Goal: Task Accomplishment & Management: Manage account settings

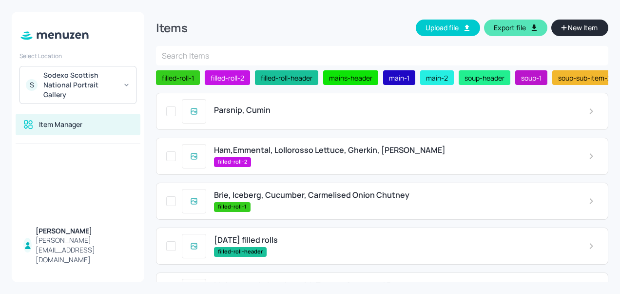
click at [255, 105] on div "Parsnip, Cumin" at bounding box center [382, 111] width 453 height 37
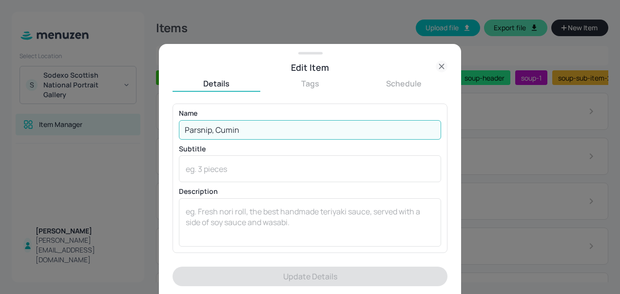
drag, startPoint x: 248, startPoint y: 129, endPoint x: 73, endPoint y: 136, distance: 174.7
click at [73, 136] on div "Edit Item Details Tags Schedule Name [PERSON_NAME], Cumin ​ Subtitle x ​ Descri…" at bounding box center [310, 147] width 620 height 294
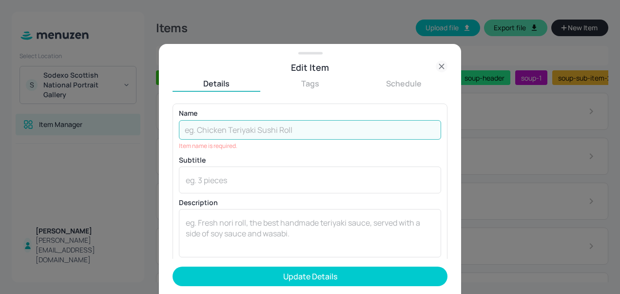
type input "V"
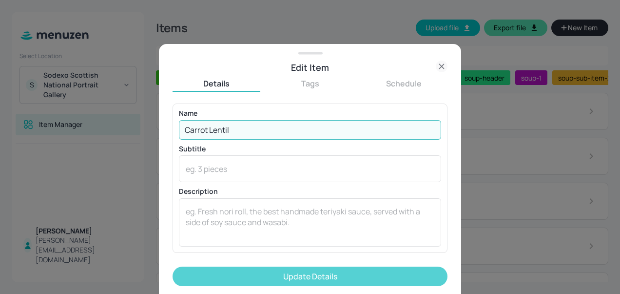
type input "Carrot Lentil"
click at [267, 279] on button "Update Details" at bounding box center [310, 276] width 275 height 20
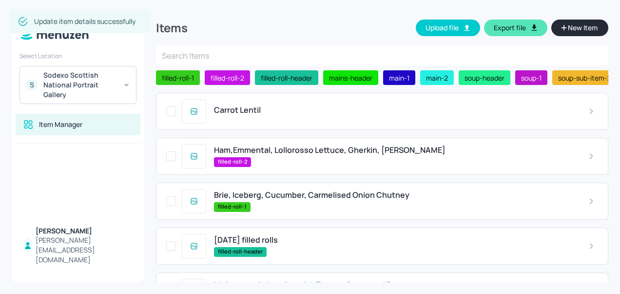
click at [279, 154] on span "Ham,Emmental, Lollorosso Lettuce, Gherkin, [PERSON_NAME]" at bounding box center [330, 149] width 232 height 9
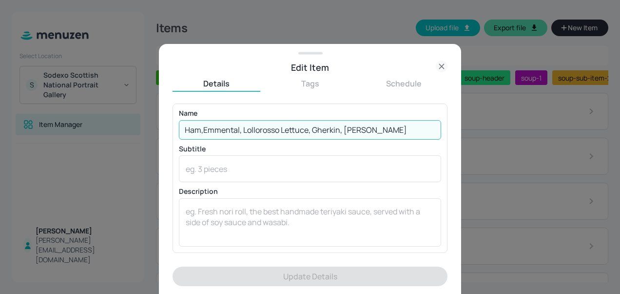
drag, startPoint x: 375, startPoint y: 130, endPoint x: 244, endPoint y: 127, distance: 131.7
click at [244, 127] on input "Ham,Emmental, Lollorosso Lettuce, Gherkin, [PERSON_NAME]" at bounding box center [310, 130] width 262 height 20
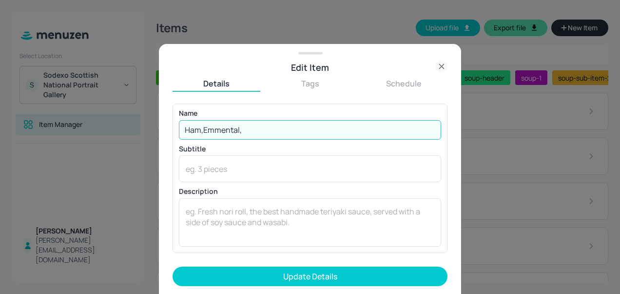
click at [205, 130] on input "Ham,Emmental," at bounding box center [310, 130] width 262 height 20
click at [265, 130] on input "Ham, Emmental," at bounding box center [310, 130] width 262 height 20
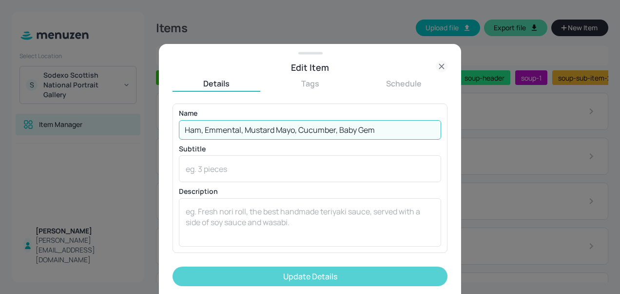
type input "Ham, Emmental, Mustard Mayo, Cucumber, Baby Gem"
click at [260, 278] on button "Update Details" at bounding box center [310, 276] width 275 height 20
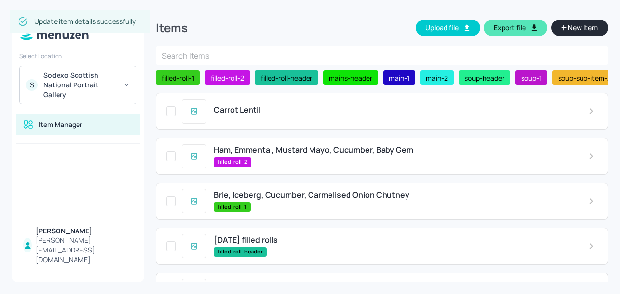
click at [258, 194] on span "Brie, Iceberg, Cucumber, Carmelised Onion Chutney" at bounding box center [312, 194] width 196 height 9
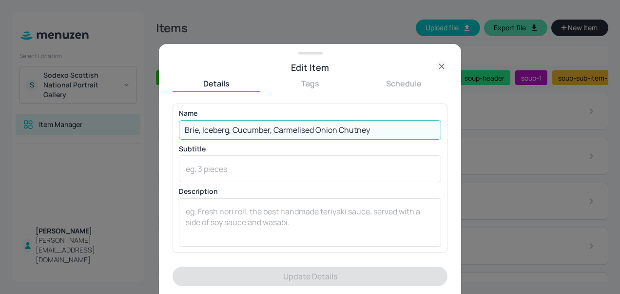
drag, startPoint x: 385, startPoint y: 126, endPoint x: 165, endPoint y: 126, distance: 219.9
click at [165, 126] on div "Edit Item Details Tags Schedule Name [PERSON_NAME], Iceberg, Cucumber, Carmelis…" at bounding box center [310, 169] width 302 height 250
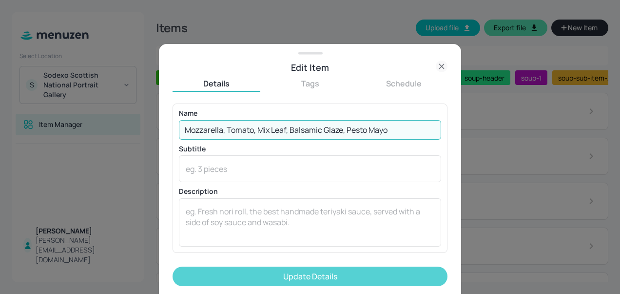
type input "Mozzarella, Tomato, Mix Leaf, Balsamic Glaze, Pesto Mayo"
click at [288, 273] on button "Update Details" at bounding box center [310, 276] width 275 height 20
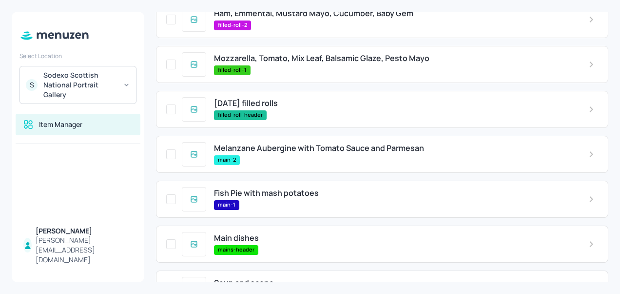
scroll to position [137, 0]
click at [300, 145] on span "Melanzane Aubergine with Tomato Sauce and Parmesan" at bounding box center [319, 147] width 210 height 9
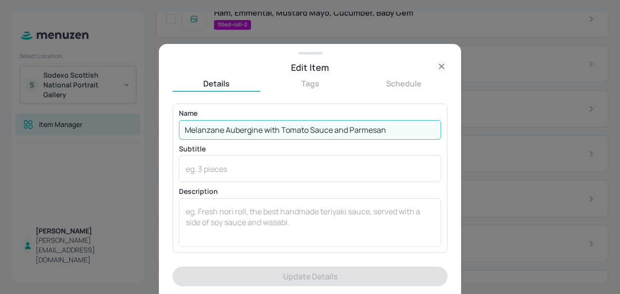
drag, startPoint x: 320, startPoint y: 115, endPoint x: 3, endPoint y: 99, distance: 317.4
click at [3, 99] on div "Edit Item Details Tags Schedule Name [PERSON_NAME] with Tomato Sauce and Parmes…" at bounding box center [310, 147] width 620 height 294
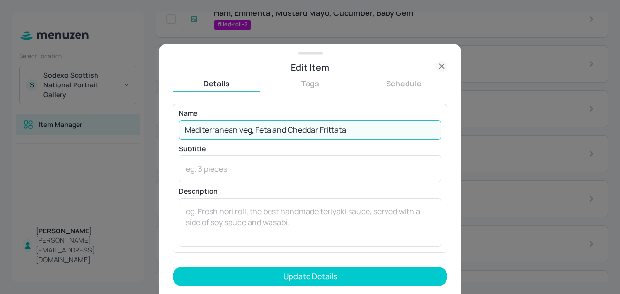
drag, startPoint x: 356, startPoint y: 132, endPoint x: 275, endPoint y: 135, distance: 81.0
click at [275, 135] on input "Mediterranean veg, Feta and Cheddar Frittata" at bounding box center [310, 130] width 262 height 20
click at [323, 134] on input "Mediterranean veg, Feta and Cheddar Frittata" at bounding box center [310, 130] width 262 height 20
drag, startPoint x: 321, startPoint y: 129, endPoint x: 238, endPoint y: 129, distance: 83.4
click at [238, 129] on input "Mediterranean veg, Feta and Cheddar Frittata" at bounding box center [310, 130] width 262 height 20
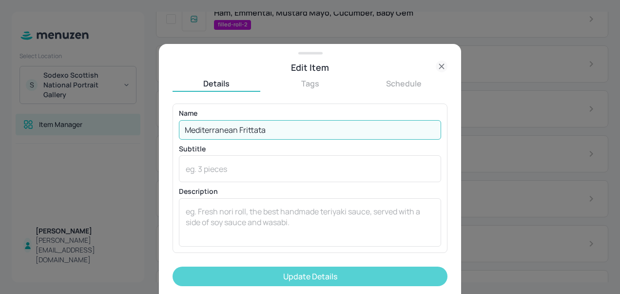
type input "Mediterranean Frittata"
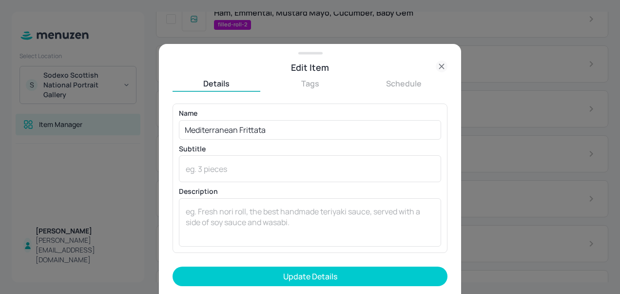
drag, startPoint x: 313, startPoint y: 274, endPoint x: 292, endPoint y: 276, distance: 21.5
click at [292, 276] on button "Update Details" at bounding box center [310, 276] width 275 height 20
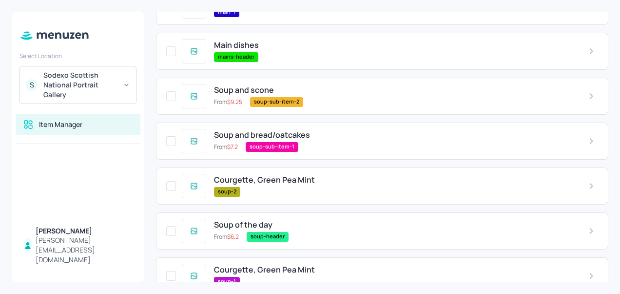
scroll to position [348, 0]
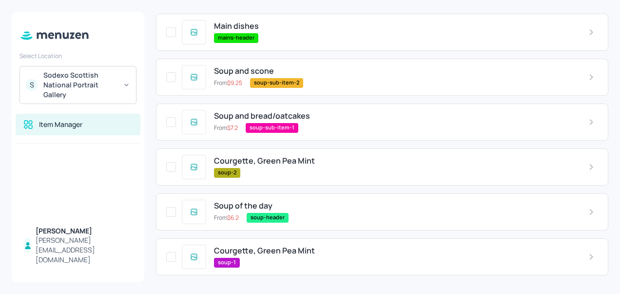
click at [277, 161] on span "Courgette, Green Pea Mint" at bounding box center [264, 160] width 101 height 9
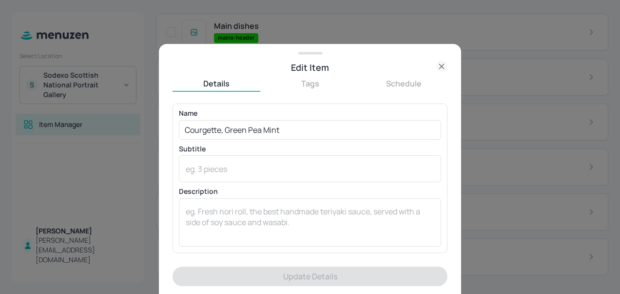
click at [443, 62] on icon at bounding box center [442, 66] width 12 height 12
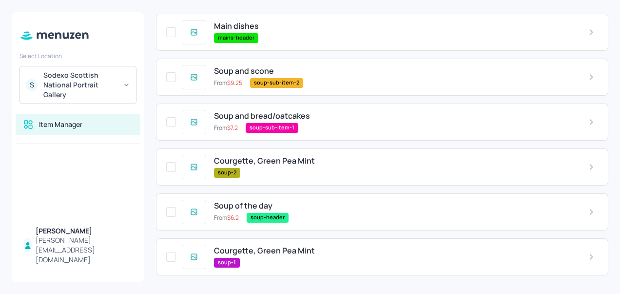
click at [294, 160] on span "Courgette, Green Pea Mint" at bounding box center [264, 160] width 101 height 9
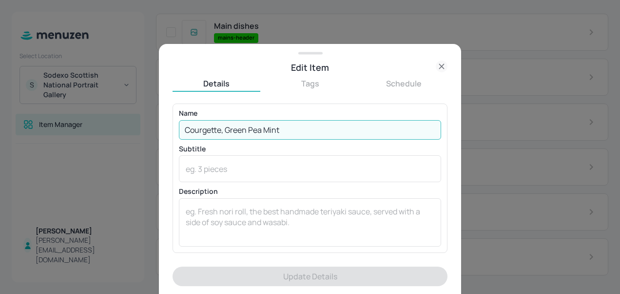
drag, startPoint x: 288, startPoint y: 128, endPoint x: 74, endPoint y: 137, distance: 214.3
click at [73, 137] on div "Edit Item Details Tags Schedule Name Courgette, Green Pea Mint ​ Subtitle x ​ D…" at bounding box center [310, 147] width 620 height 294
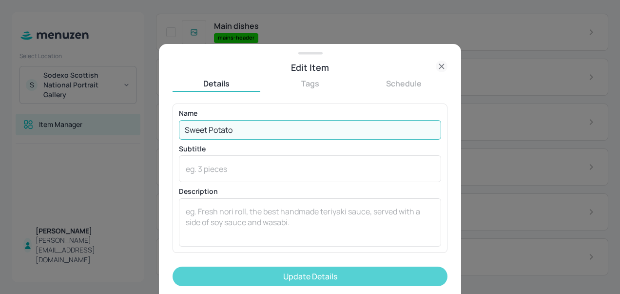
type input "Sweet Potato"
click at [303, 272] on button "Update Details" at bounding box center [310, 276] width 275 height 20
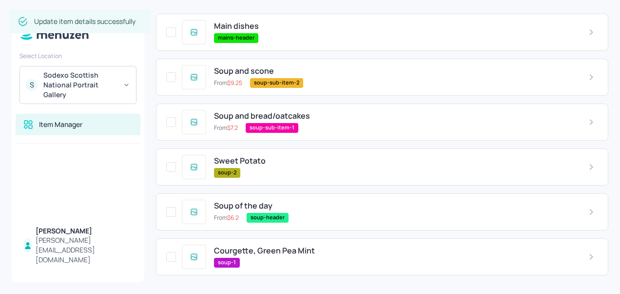
click at [277, 255] on span "Courgette, Green Pea Mint" at bounding box center [264, 250] width 101 height 9
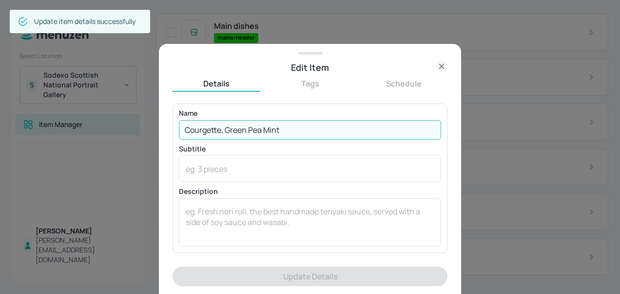
drag, startPoint x: 292, startPoint y: 128, endPoint x: 131, endPoint y: 125, distance: 161.4
click at [131, 125] on div "Edit Item Details Tags Schedule Name Courgette, Green Pea Mint ​ Subtitle x ​ D…" at bounding box center [310, 147] width 620 height 294
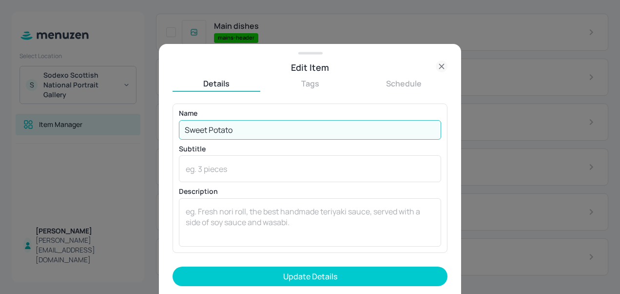
type input "Sweet Potato"
click at [357, 264] on form "Name Sweet Potato ​ Subtitle x ​ Description x ​ Price ​ ​ kJ ​ Add Variation I…" at bounding box center [310, 198] width 275 height 190
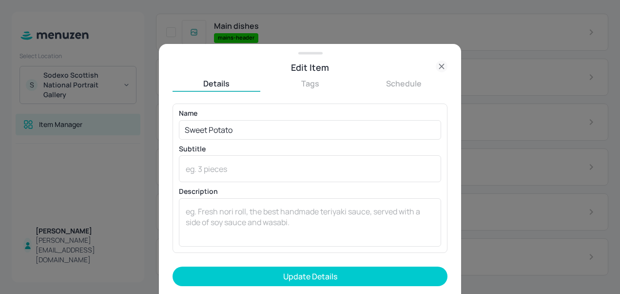
click at [357, 264] on form "Name Sweet Potato ​ Subtitle x ​ Description x ​ Price ​ ​ kJ ​ Add Variation I…" at bounding box center [310, 198] width 275 height 190
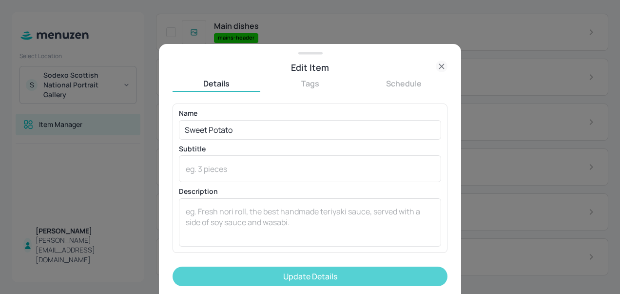
click at [362, 274] on button "Update Details" at bounding box center [310, 276] width 275 height 20
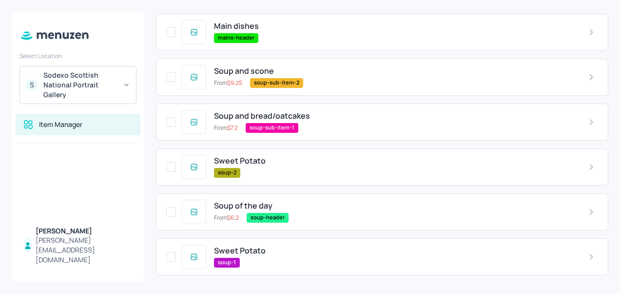
click at [369, 56] on div "Carrot Lentil Ham, Emmental, Mustard Mayo, Cucumber, Baby Gem filled-roll-2 Moz…" at bounding box center [382, 13] width 453 height 538
click at [417, 201] on div "Soup of the day" at bounding box center [393, 205] width 359 height 9
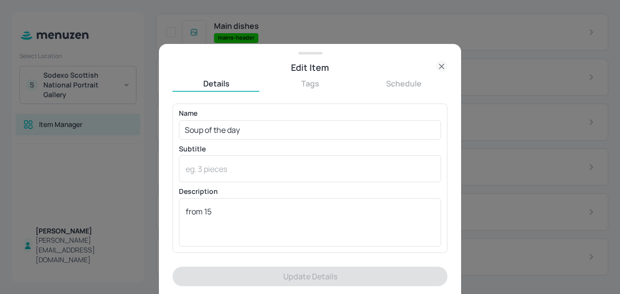
scroll to position [0, 0]
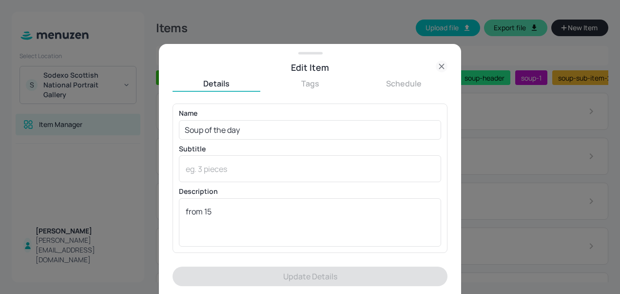
click at [439, 63] on icon at bounding box center [442, 66] width 12 height 12
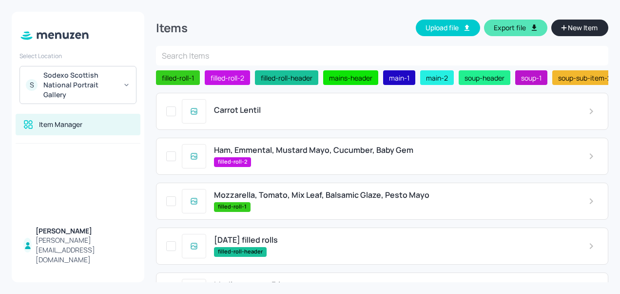
click at [239, 107] on span "Carrot Lentil" at bounding box center [237, 109] width 47 height 9
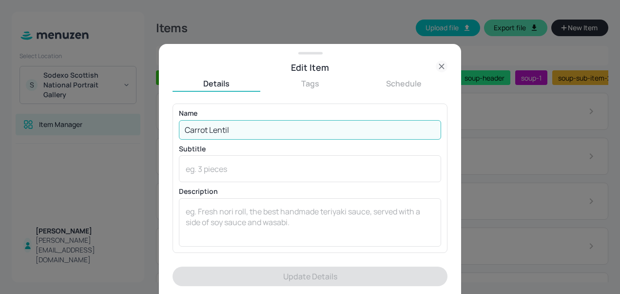
drag, startPoint x: 238, startPoint y: 126, endPoint x: -2, endPoint y: 179, distance: 245.7
click at [0, 179] on html "Select Location S Sodexo Scottish National Portrait Gallery Item Manager [PERSO…" at bounding box center [310, 147] width 620 height 294
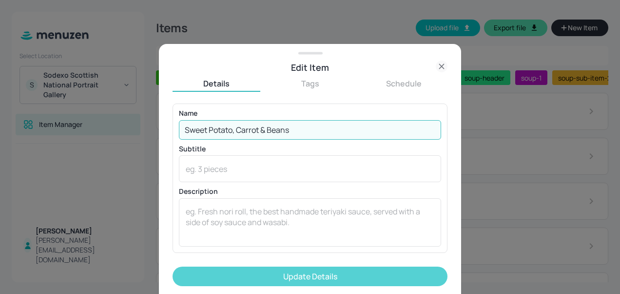
type input "Sweet Potato, Carrot & Beans"
click at [224, 277] on button "Update Details" at bounding box center [310, 276] width 275 height 20
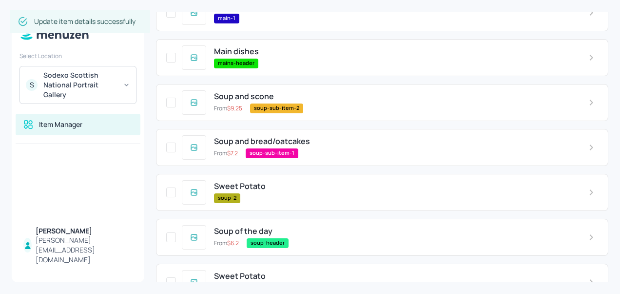
scroll to position [348, 0]
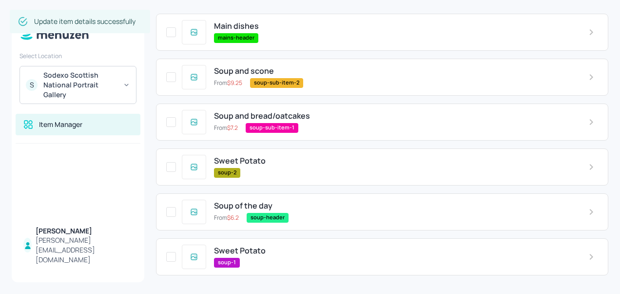
click at [254, 151] on div "Sweet Potato soup-2" at bounding box center [382, 166] width 453 height 37
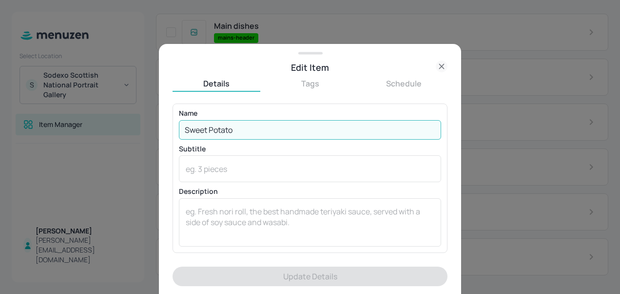
drag, startPoint x: 247, startPoint y: 127, endPoint x: 110, endPoint y: 109, distance: 138.6
click at [110, 109] on div "Edit Item Details Tags Schedule Name Sweet Potato ​ Subtitle x ​ Description x …" at bounding box center [310, 147] width 620 height 294
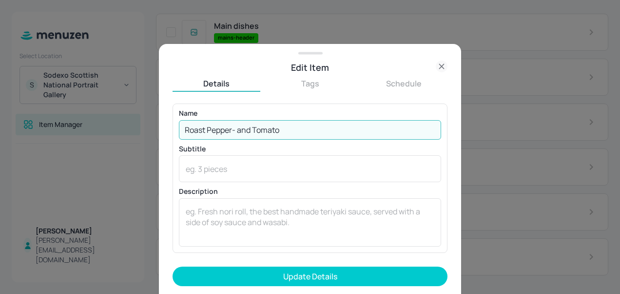
click at [237, 130] on input "Roast Pepper- and Tomato" at bounding box center [310, 130] width 262 height 20
drag, startPoint x: 279, startPoint y: 127, endPoint x: 123, endPoint y: 124, distance: 155.6
click at [123, 124] on div "Edit Item Details Tags Schedule Name Roast Pepper and Tomato ​ Subtitle x ​ Des…" at bounding box center [310, 147] width 620 height 294
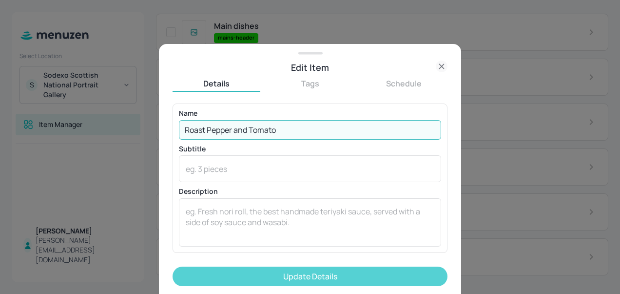
type input "Roast Pepper and Tomato"
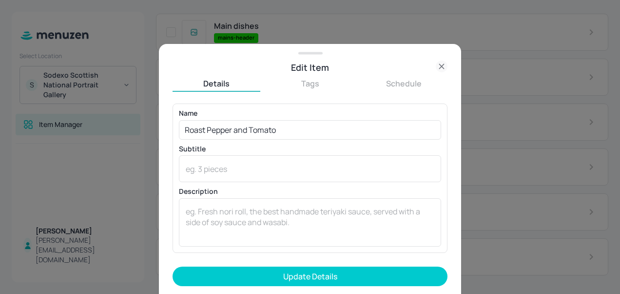
drag, startPoint x: 316, startPoint y: 276, endPoint x: 277, endPoint y: 274, distance: 39.0
click at [277, 274] on button "Update Details" at bounding box center [310, 276] width 275 height 20
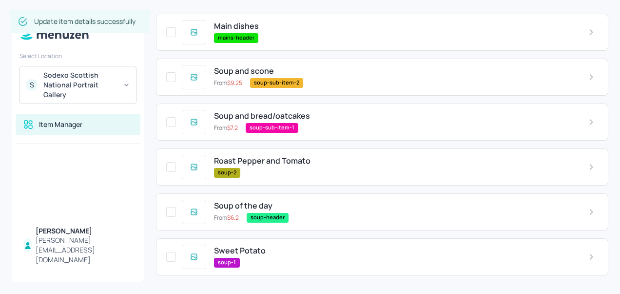
click at [257, 246] on span "Sweet Potato" at bounding box center [240, 250] width 52 height 9
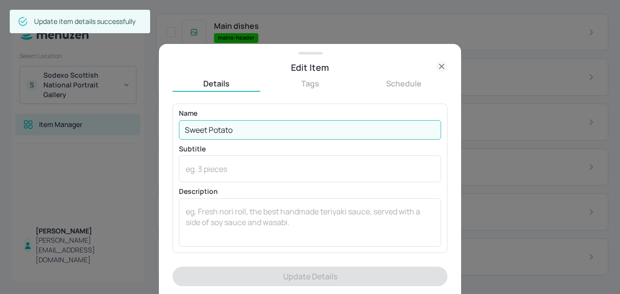
drag, startPoint x: 252, startPoint y: 127, endPoint x: 107, endPoint y: 112, distance: 145.6
click at [107, 112] on div "Edit Item Details Tags Schedule Name Sweet Potato ​ Subtitle x ​ Description x …" at bounding box center [310, 147] width 620 height 294
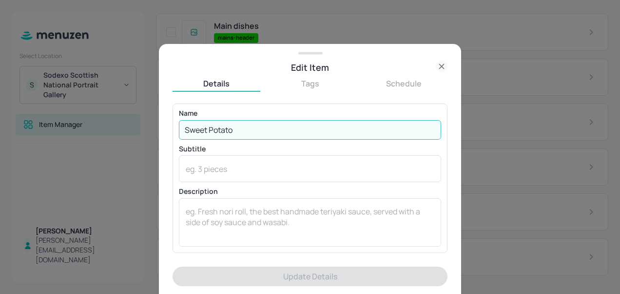
paste input "Roast Pepper and Tomato"
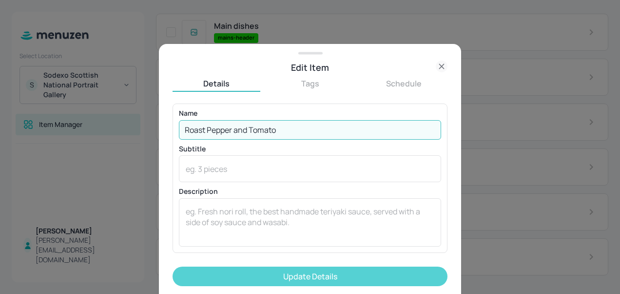
type input "Roast Pepper and Tomato"
click at [324, 278] on button "Update Details" at bounding box center [310, 276] width 275 height 20
